Goal: Transaction & Acquisition: Purchase product/service

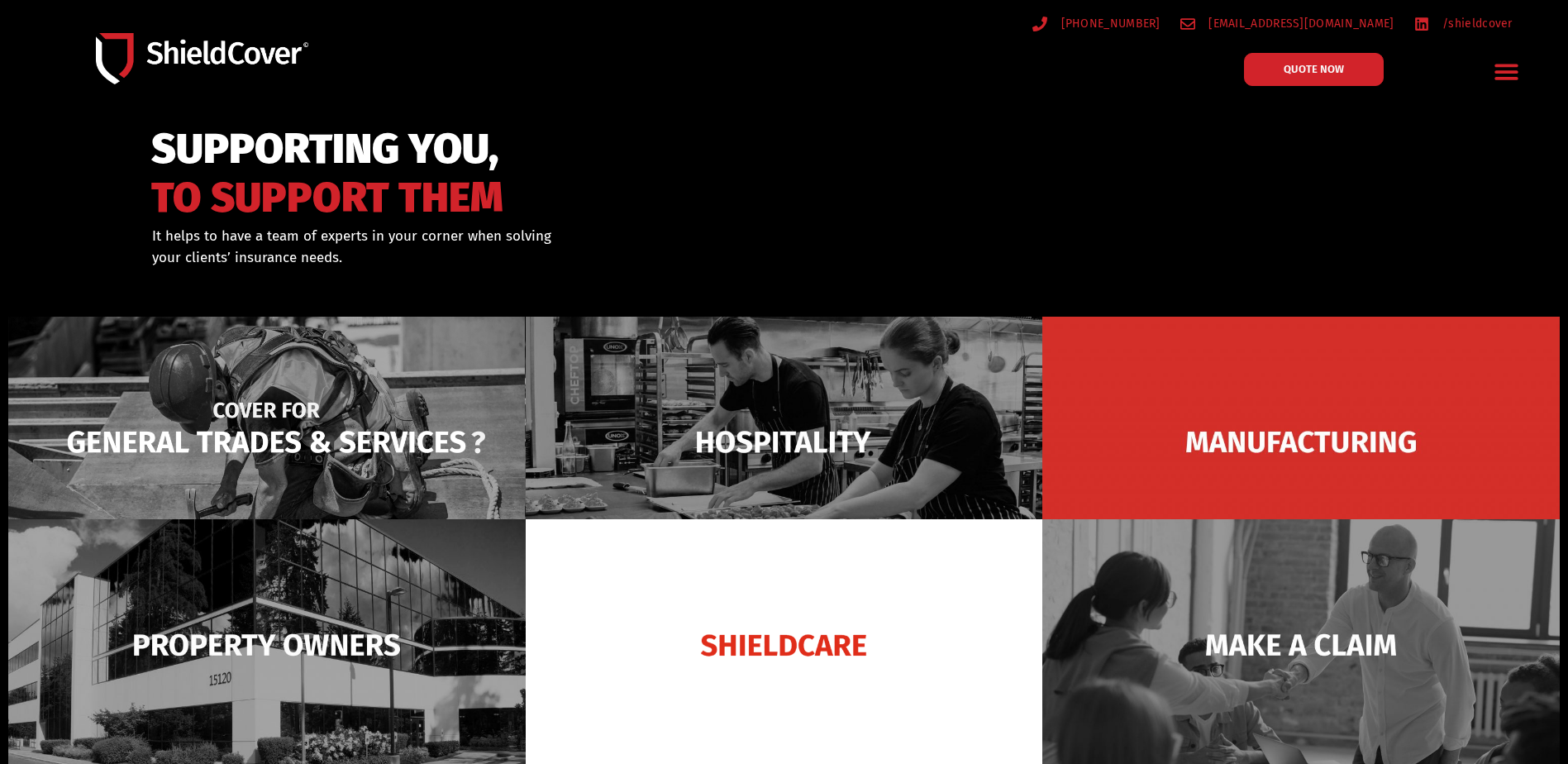
click at [327, 386] on img at bounding box center [267, 441] width 517 height 251
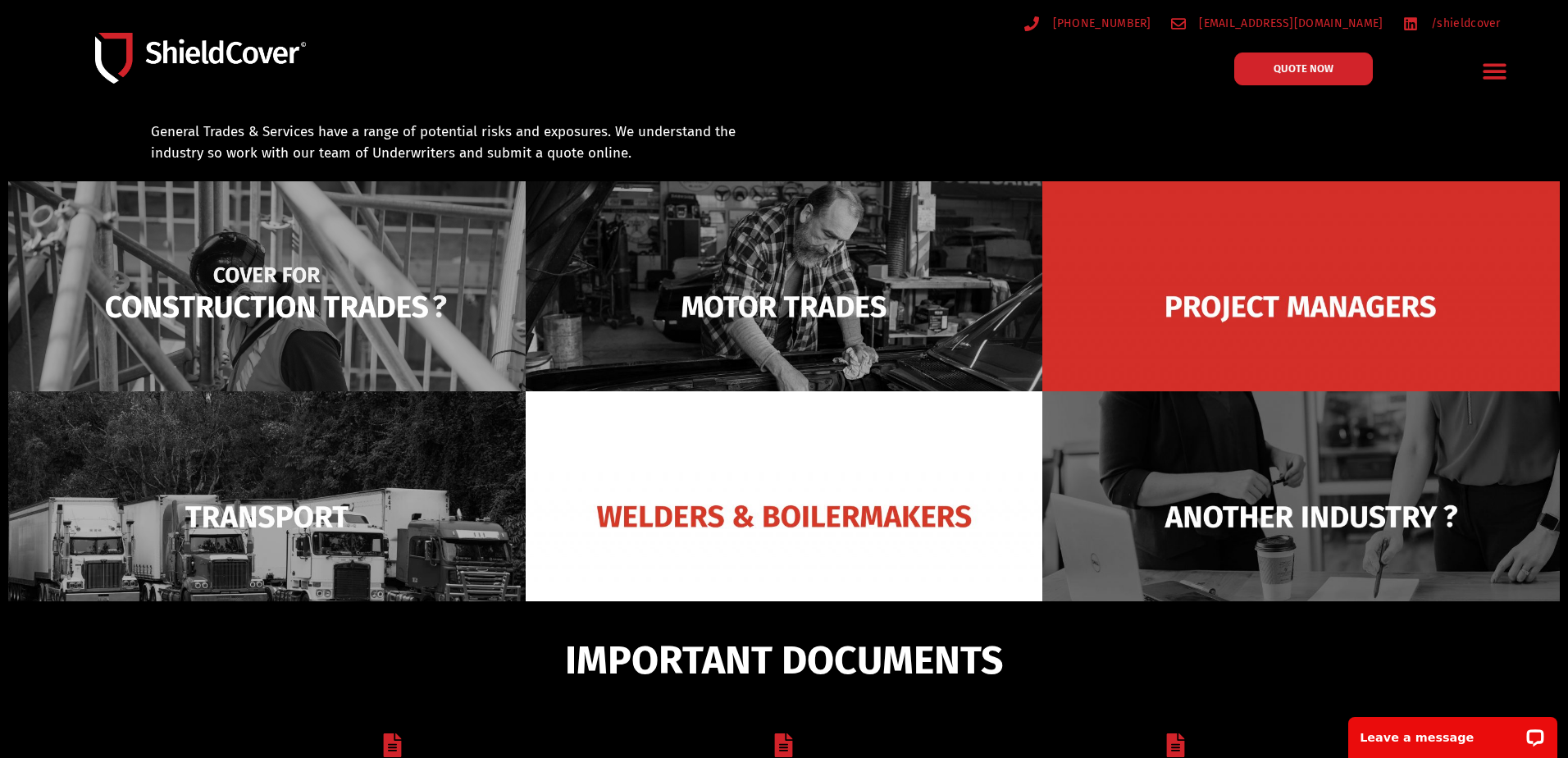
drag, startPoint x: 279, startPoint y: 294, endPoint x: 300, endPoint y: 293, distance: 21.0
click at [280, 294] on img at bounding box center [266, 306] width 518 height 251
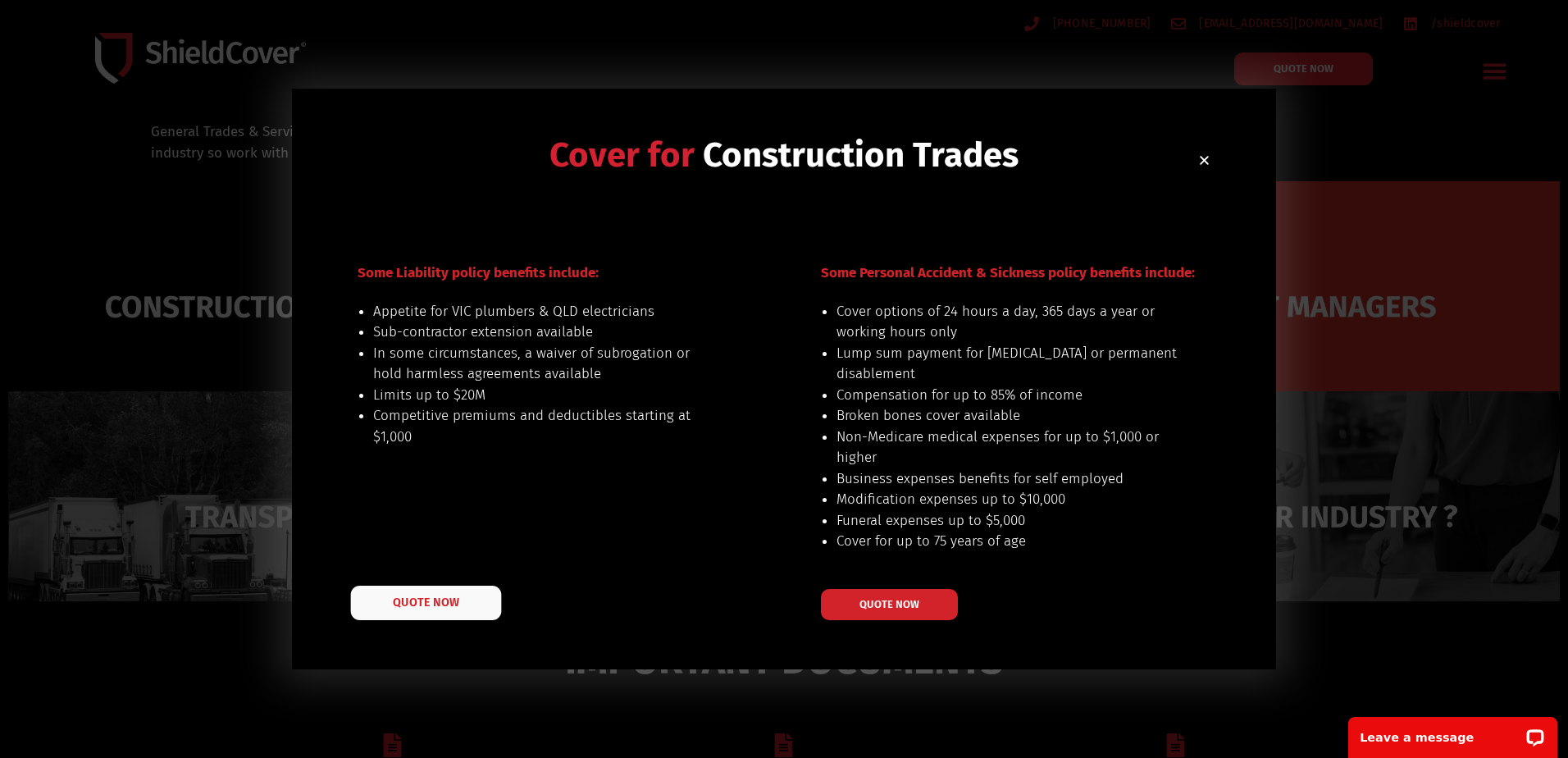
click at [386, 598] on link "QUOTE NOW" at bounding box center [426, 603] width 150 height 34
